Goal: Book appointment/travel/reservation

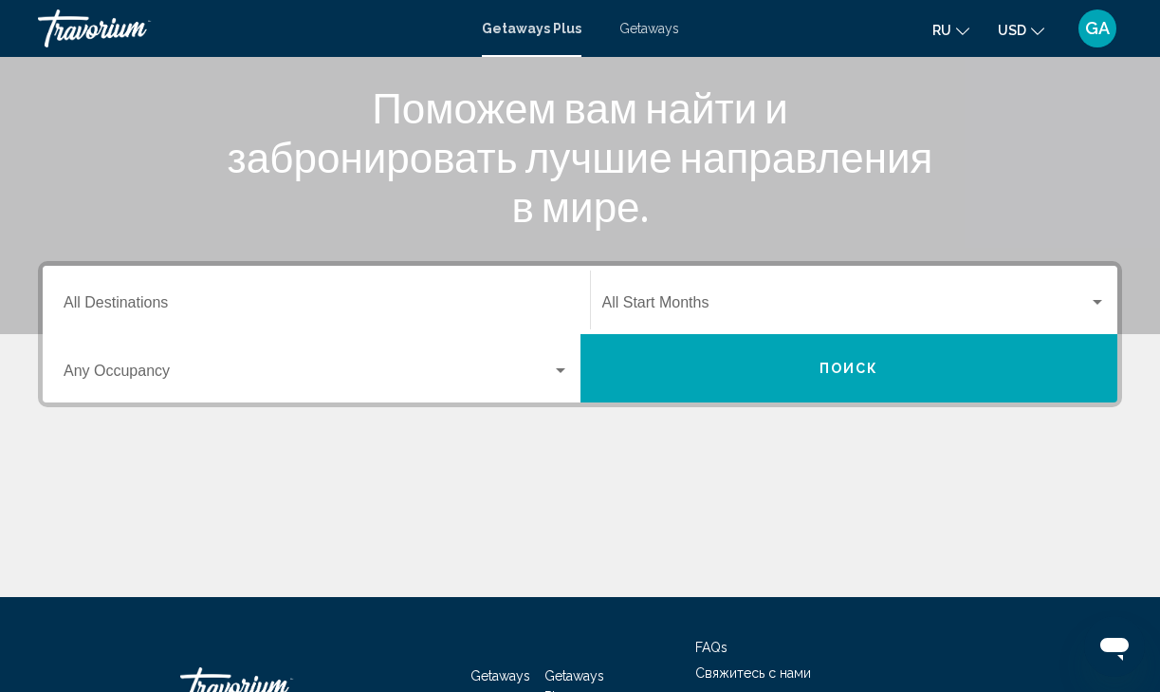
scroll to position [236, 0]
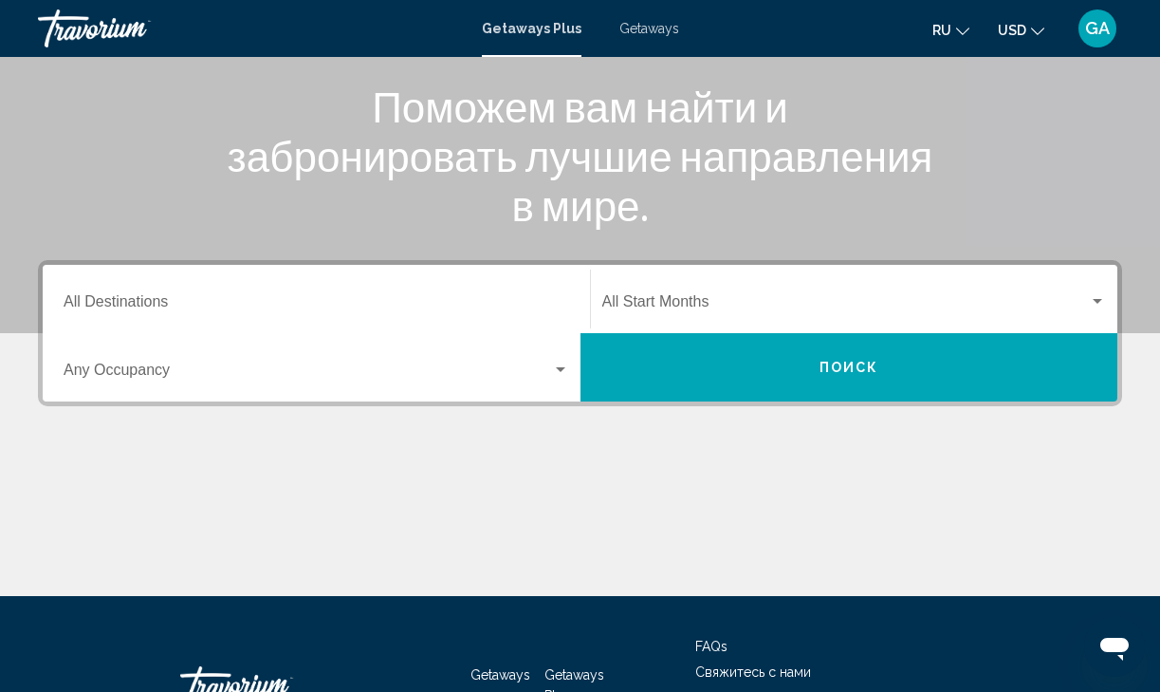
click at [159, 301] on input "Destination All Destinations" at bounding box center [317, 305] width 506 height 17
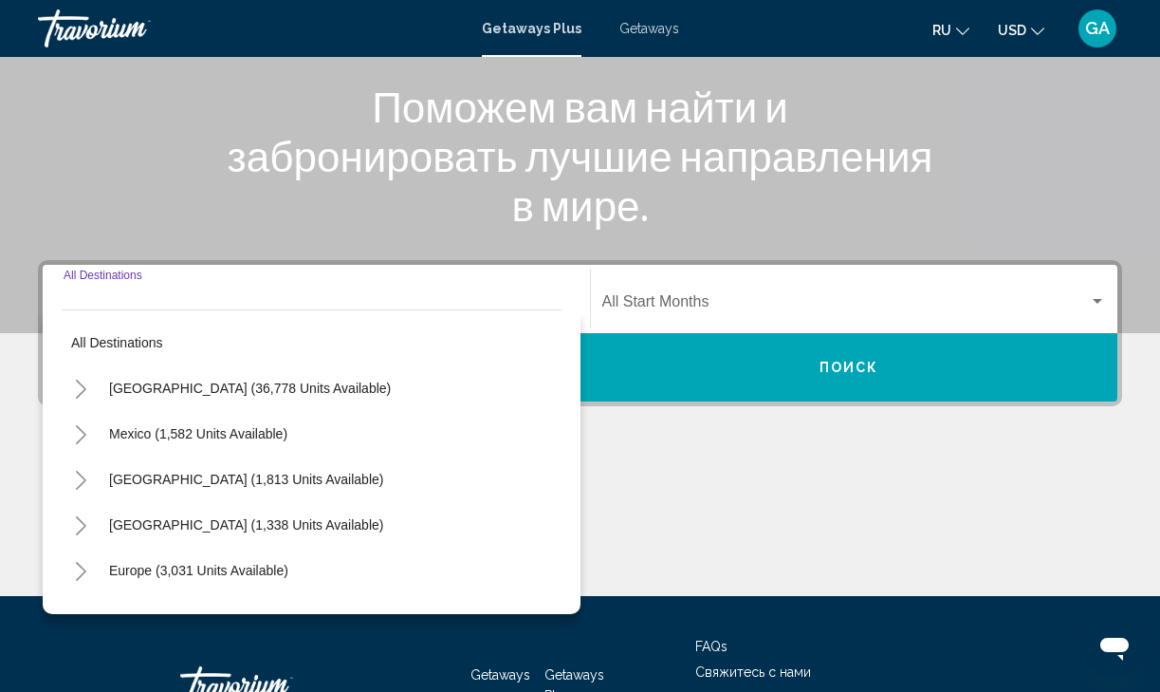
scroll to position [373, 0]
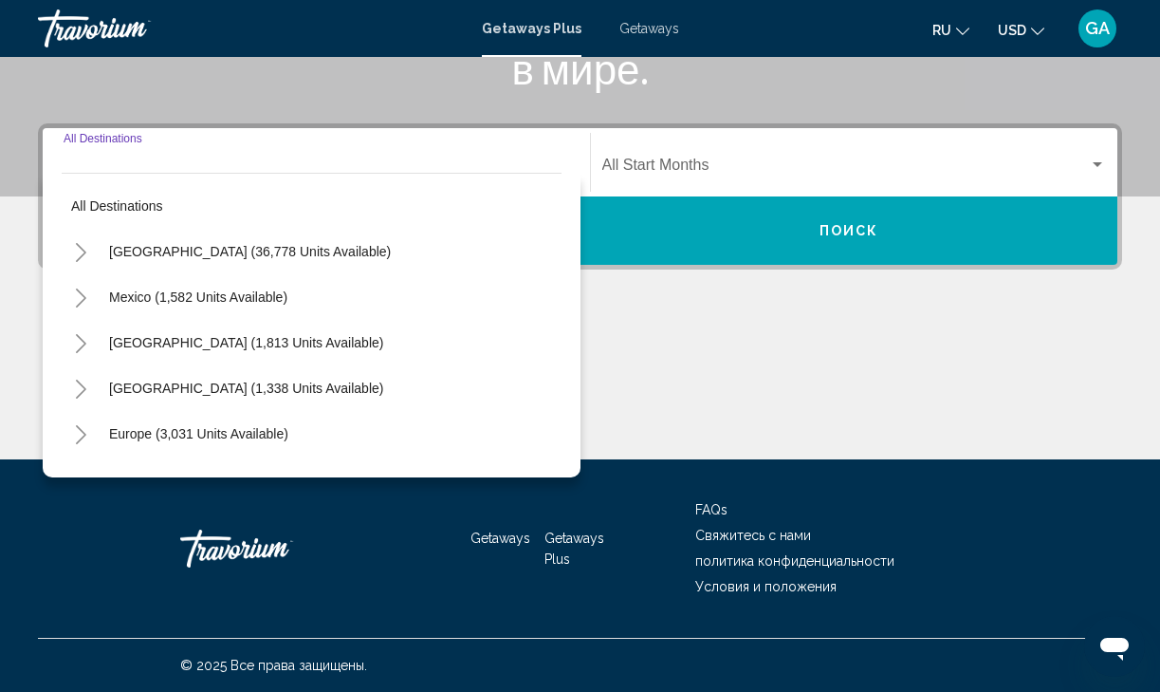
click at [85, 434] on icon "Toggle Europe (3,031 units available)" at bounding box center [81, 434] width 14 height 19
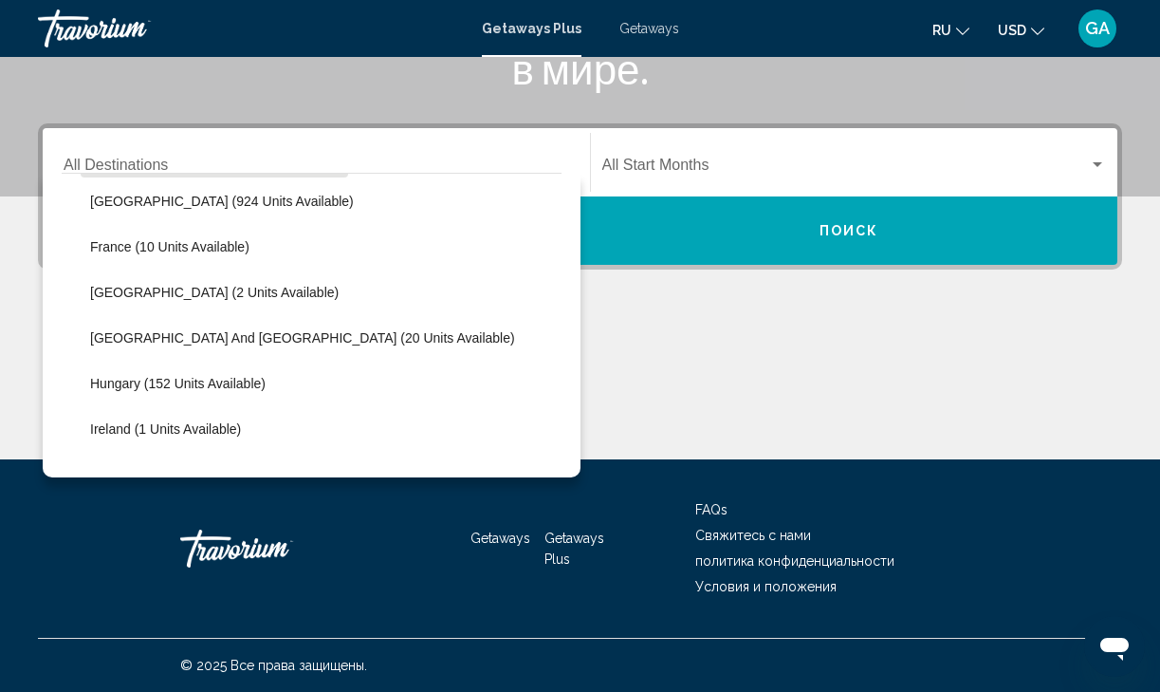
scroll to position [467, 0]
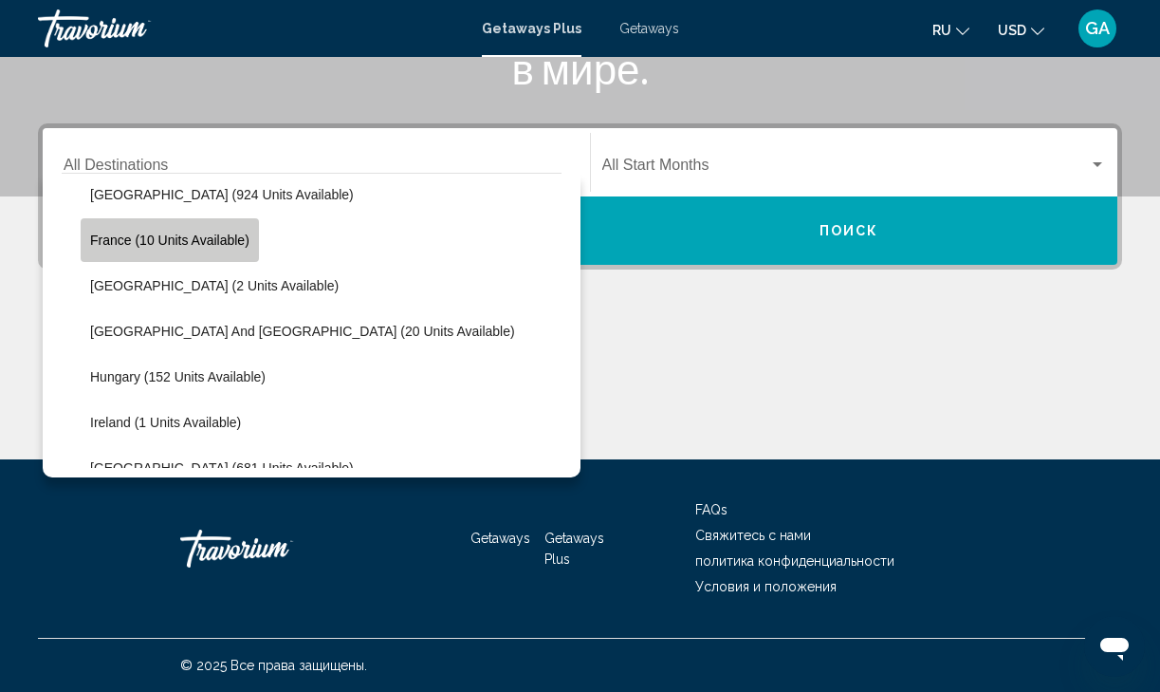
click at [240, 238] on span "France (10 units available)" at bounding box center [169, 239] width 159 height 15
type input "**********"
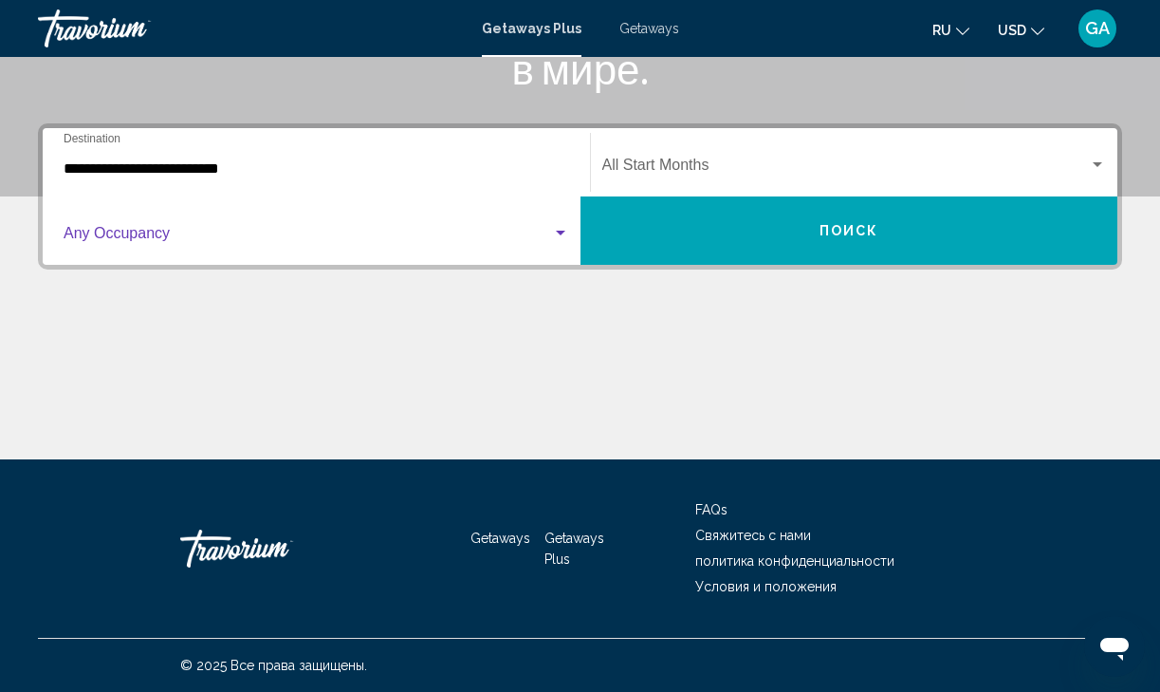
click at [562, 234] on div "Search widget" at bounding box center [560, 233] width 9 height 5
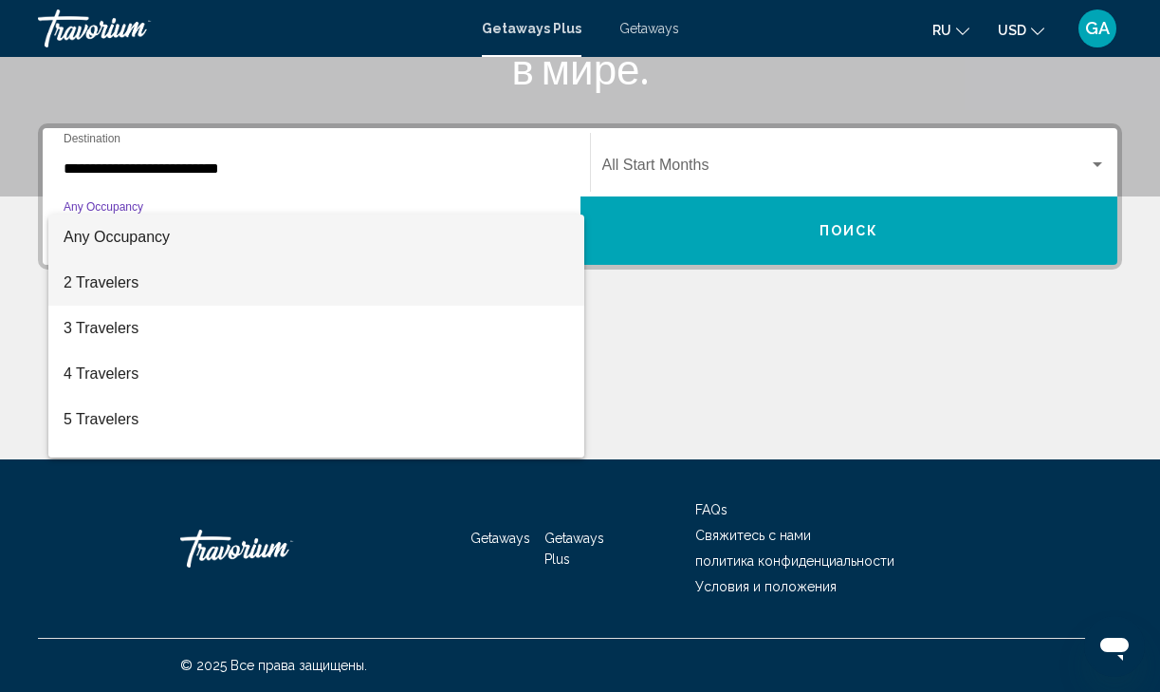
click at [547, 275] on span "2 Travelers" at bounding box center [317, 283] width 506 height 46
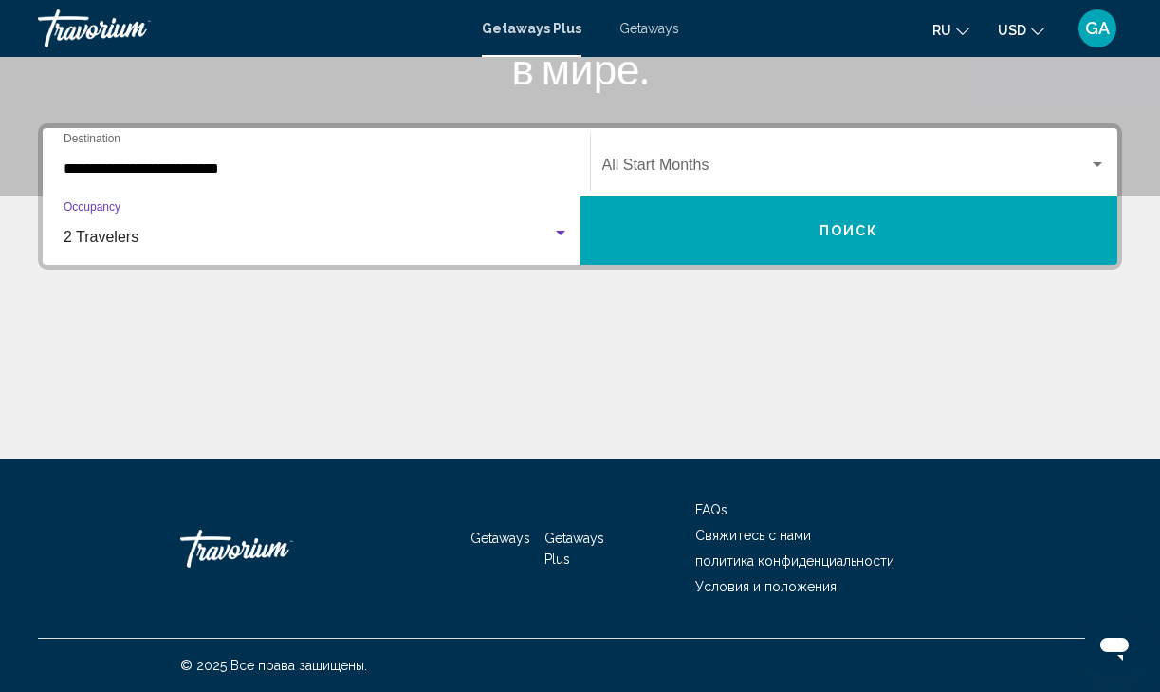
click at [1100, 166] on div "Search widget" at bounding box center [1097, 164] width 9 height 5
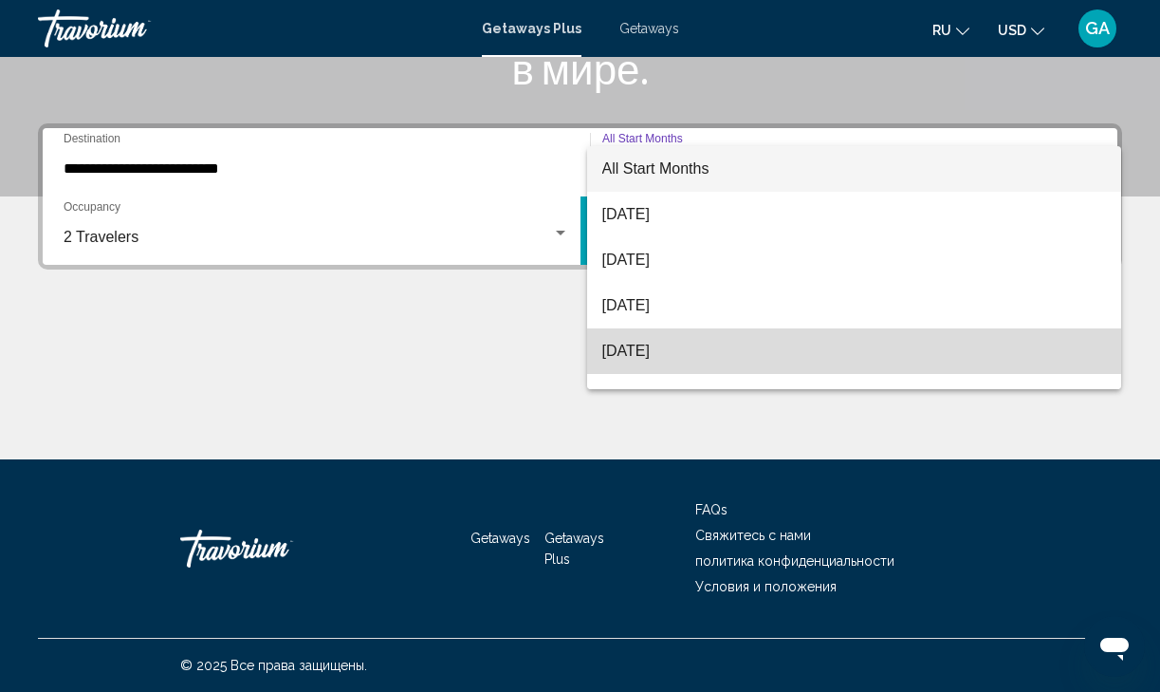
click at [701, 354] on span "[DATE]" at bounding box center [854, 351] width 505 height 46
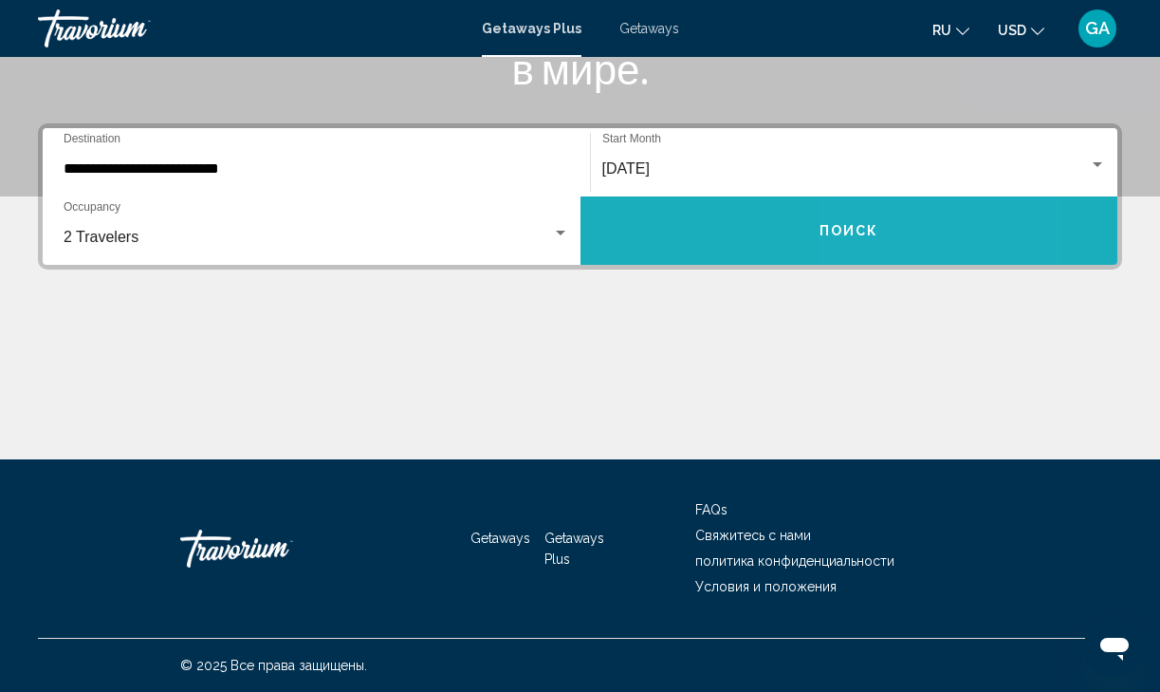
click at [863, 227] on span "Поиск" at bounding box center [850, 231] width 60 height 15
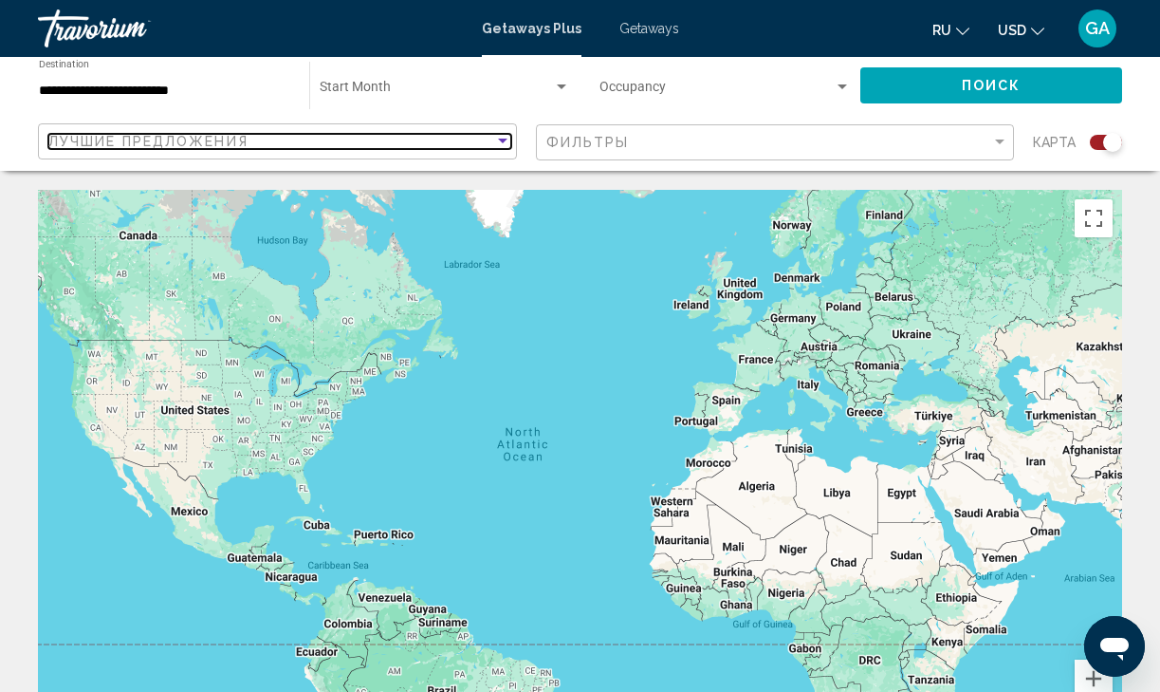
click at [505, 140] on div "Sort by" at bounding box center [502, 141] width 9 height 5
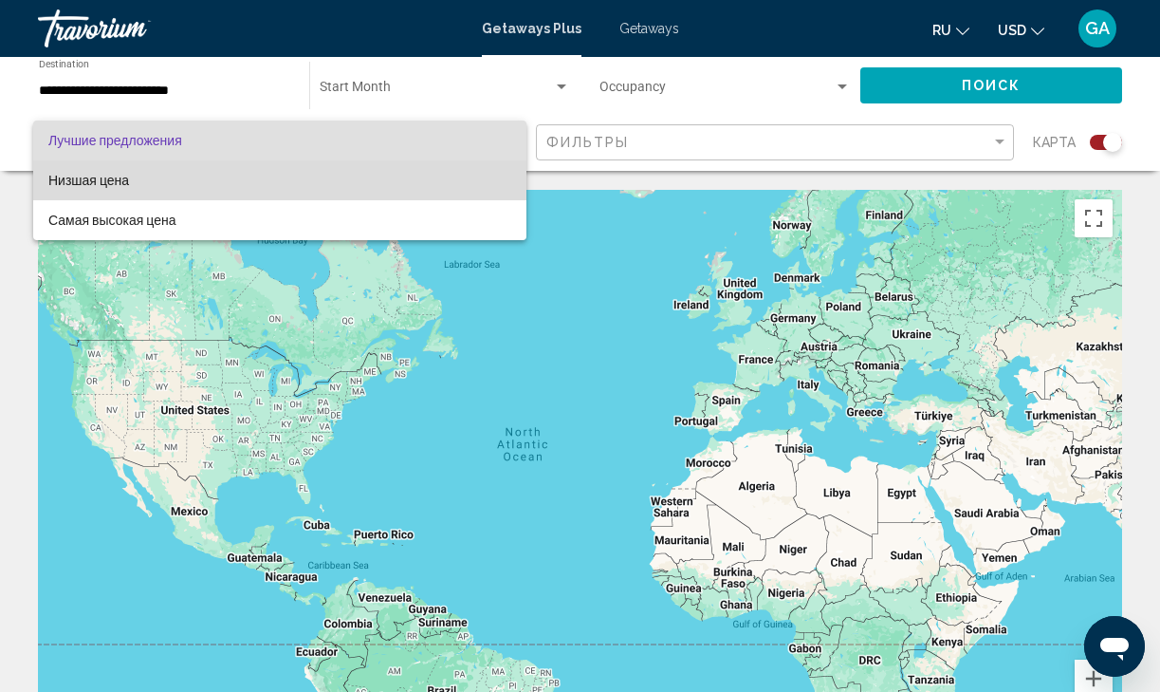
click at [477, 172] on span "Низшая цена" at bounding box center [279, 180] width 463 height 40
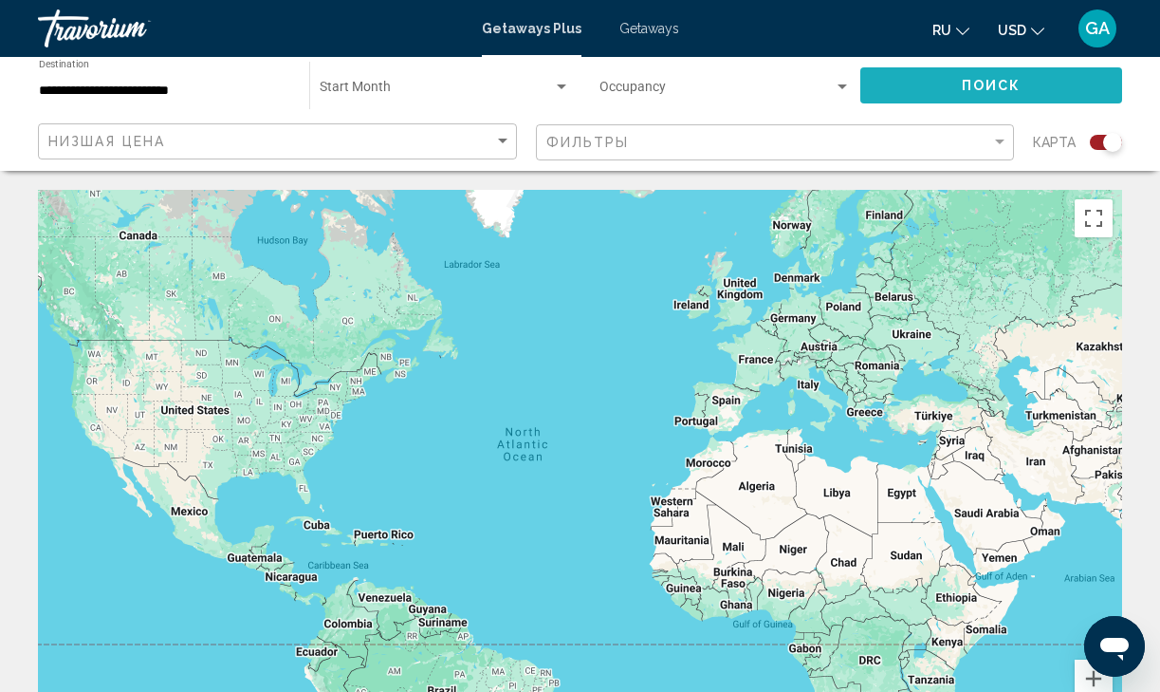
click at [1011, 86] on span "Поиск" at bounding box center [992, 86] width 60 height 15
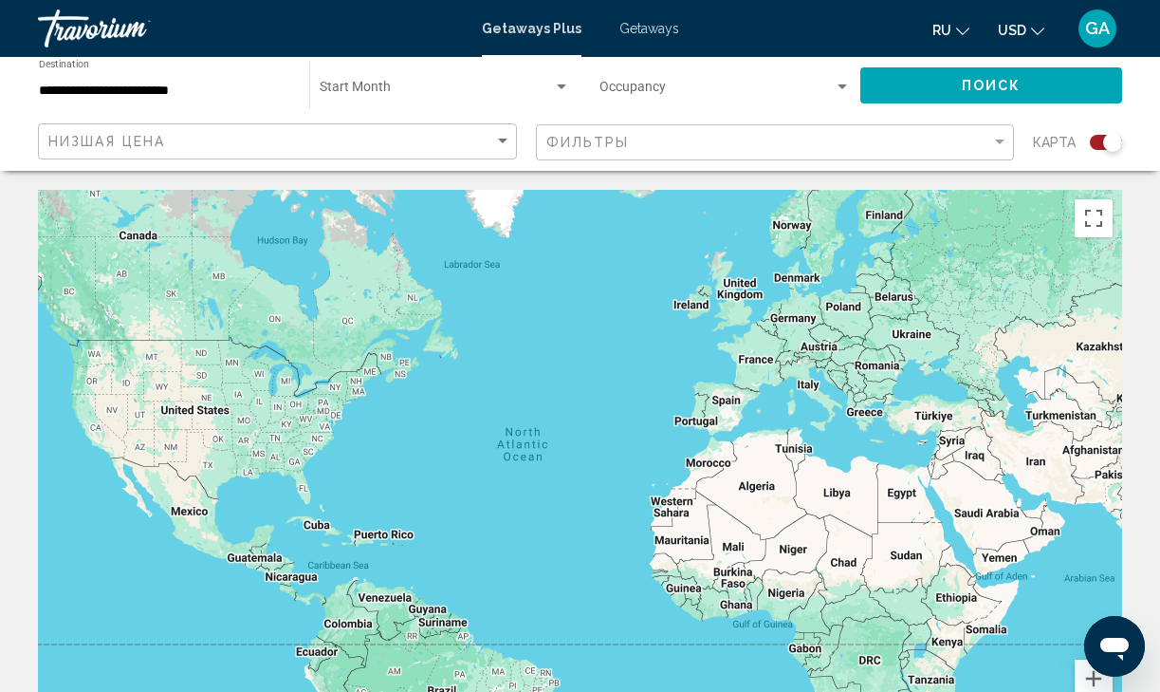
click at [179, 90] on input "**********" at bounding box center [164, 90] width 251 height 15
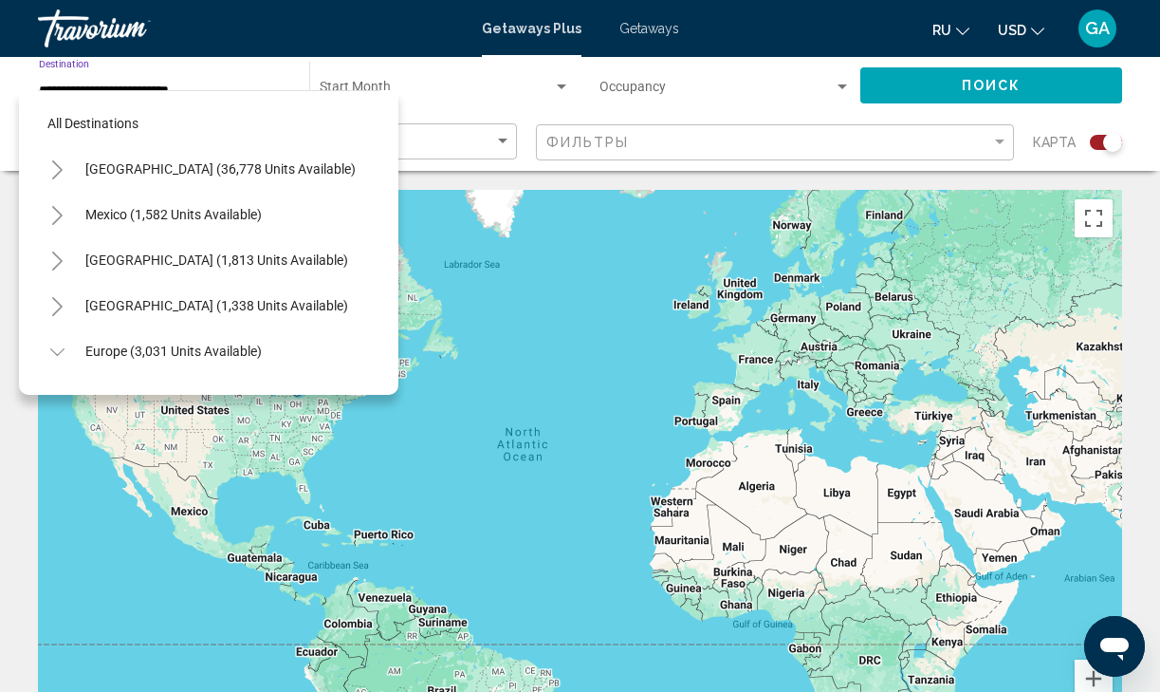
scroll to position [386, 0]
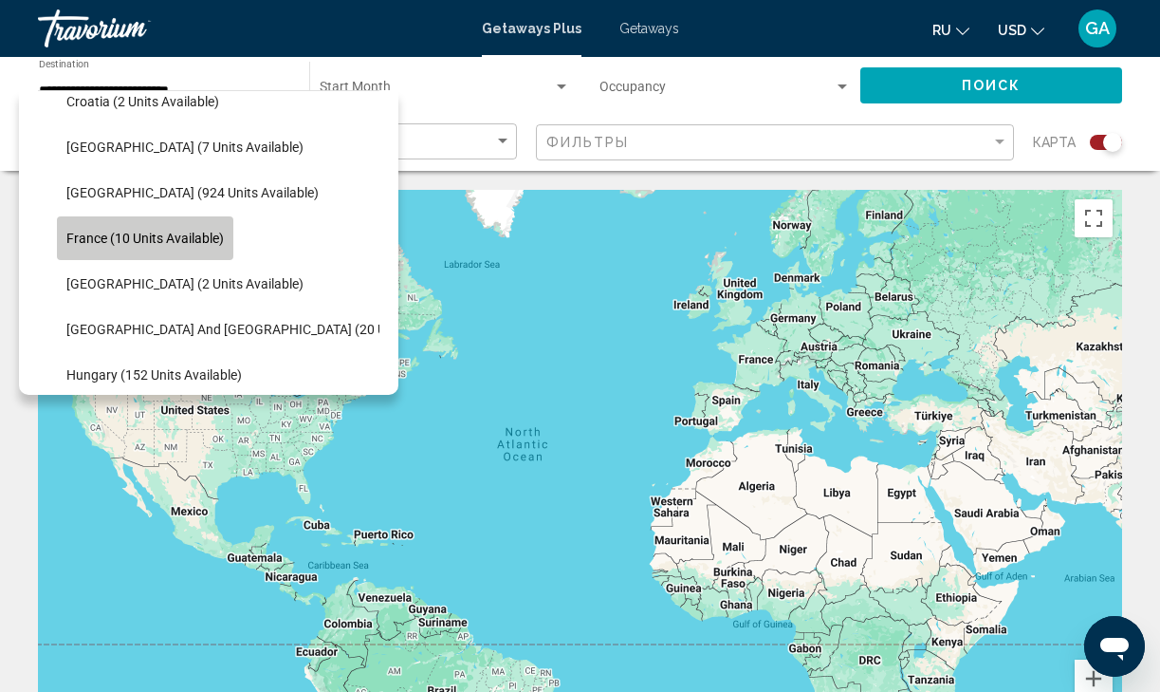
click at [201, 237] on span "France (10 units available)" at bounding box center [144, 238] width 157 height 15
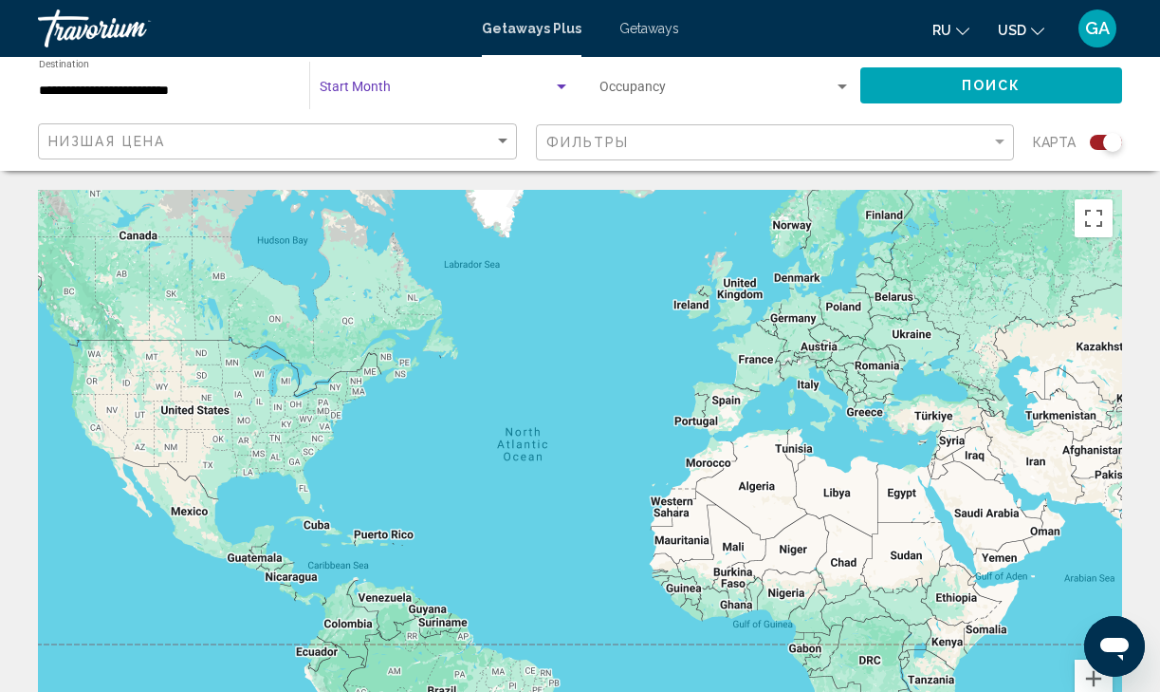
click at [564, 86] on div "Search widget" at bounding box center [561, 86] width 9 height 5
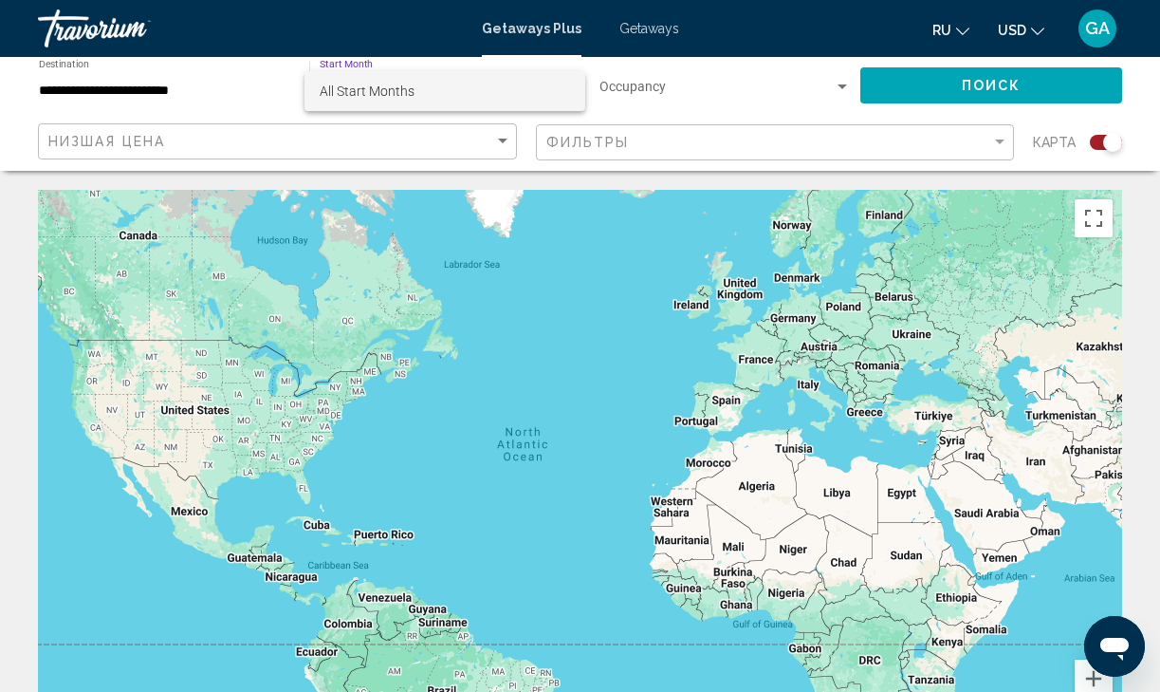
click at [397, 93] on span "All Start Months" at bounding box center [367, 90] width 95 height 15
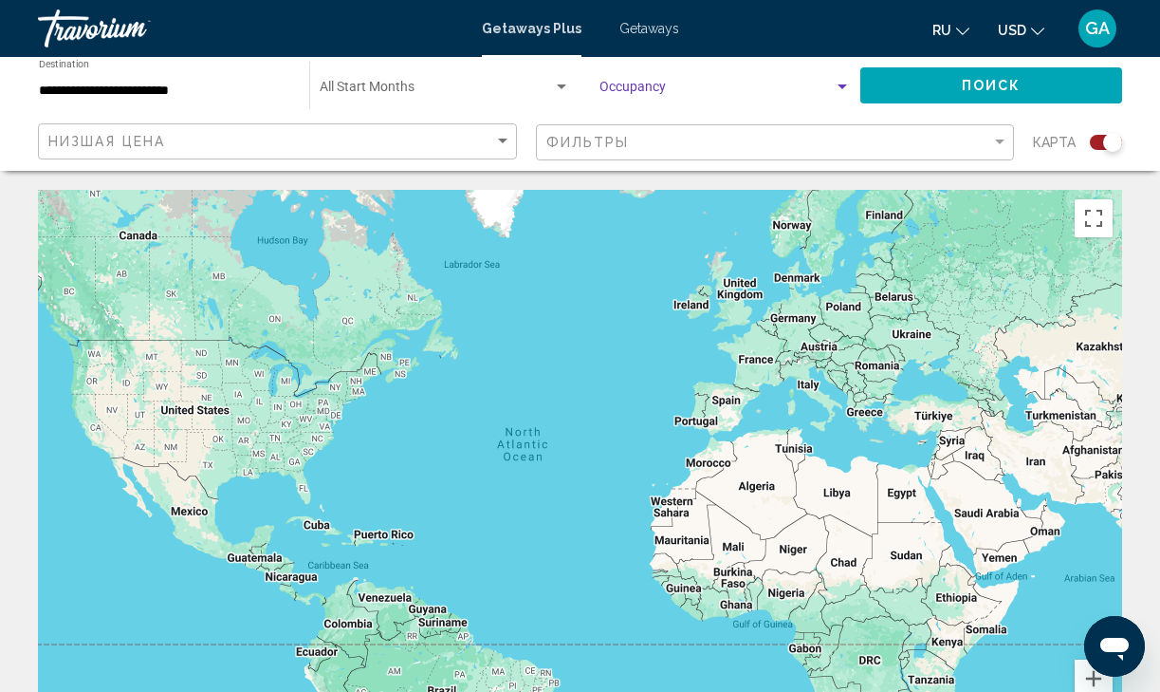
click at [845, 87] on div "Search widget" at bounding box center [842, 86] width 9 height 5
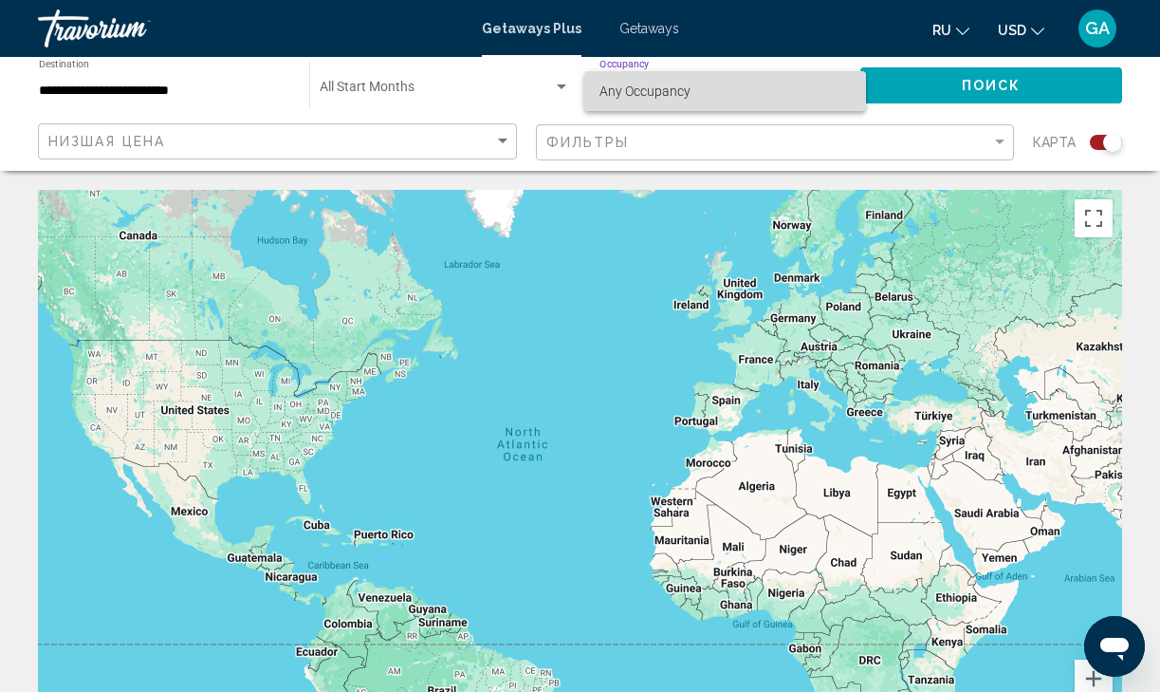
click at [654, 95] on span "Any Occupancy" at bounding box center [645, 90] width 91 height 15
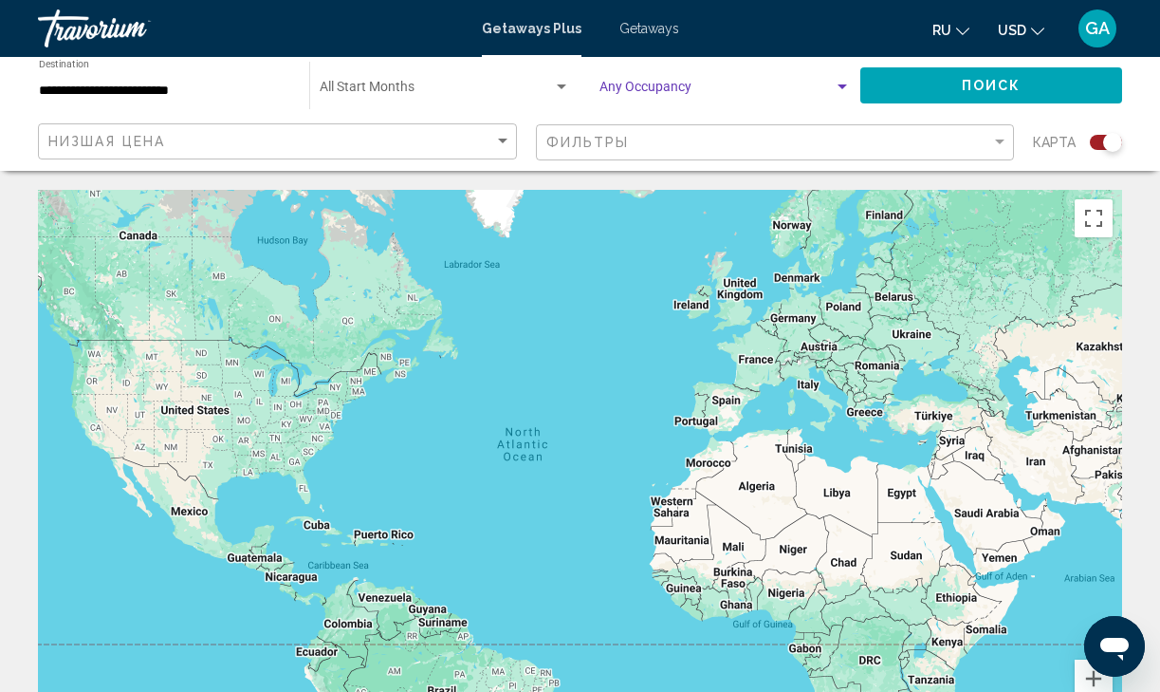
click at [1012, 80] on span "Поиск" at bounding box center [992, 86] width 60 height 15
